Goal: Register for event/course

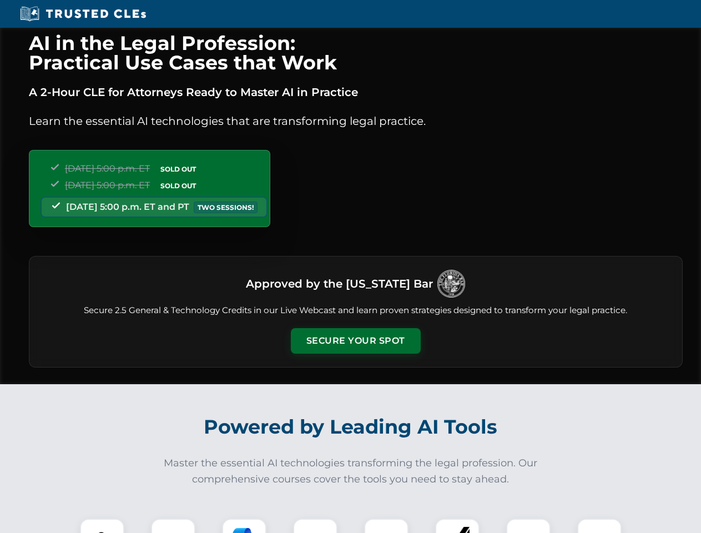
click at [355, 341] on button "Secure Your Spot" at bounding box center [356, 341] width 130 height 26
click at [102, 526] on img at bounding box center [102, 540] width 32 height 32
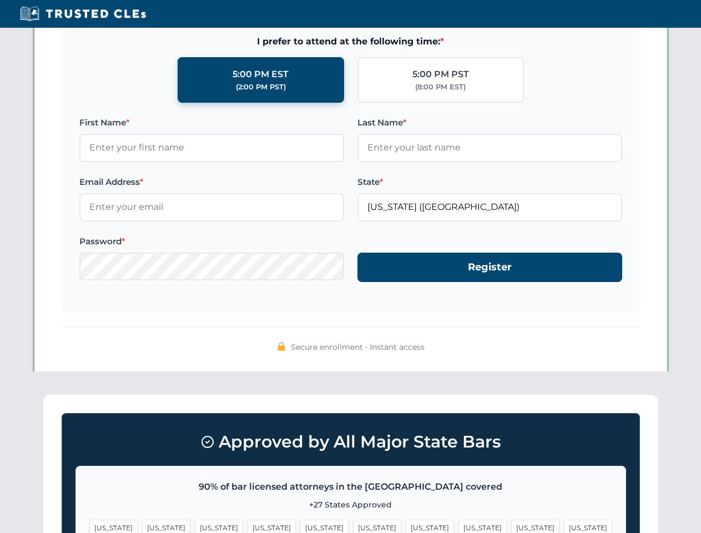
click at [406, 526] on span "[US_STATE]" at bounding box center [430, 527] width 48 height 16
click at [511, 526] on span "[US_STATE]" at bounding box center [535, 527] width 48 height 16
